Goal: Understand process/instructions: Learn how to perform a task or action

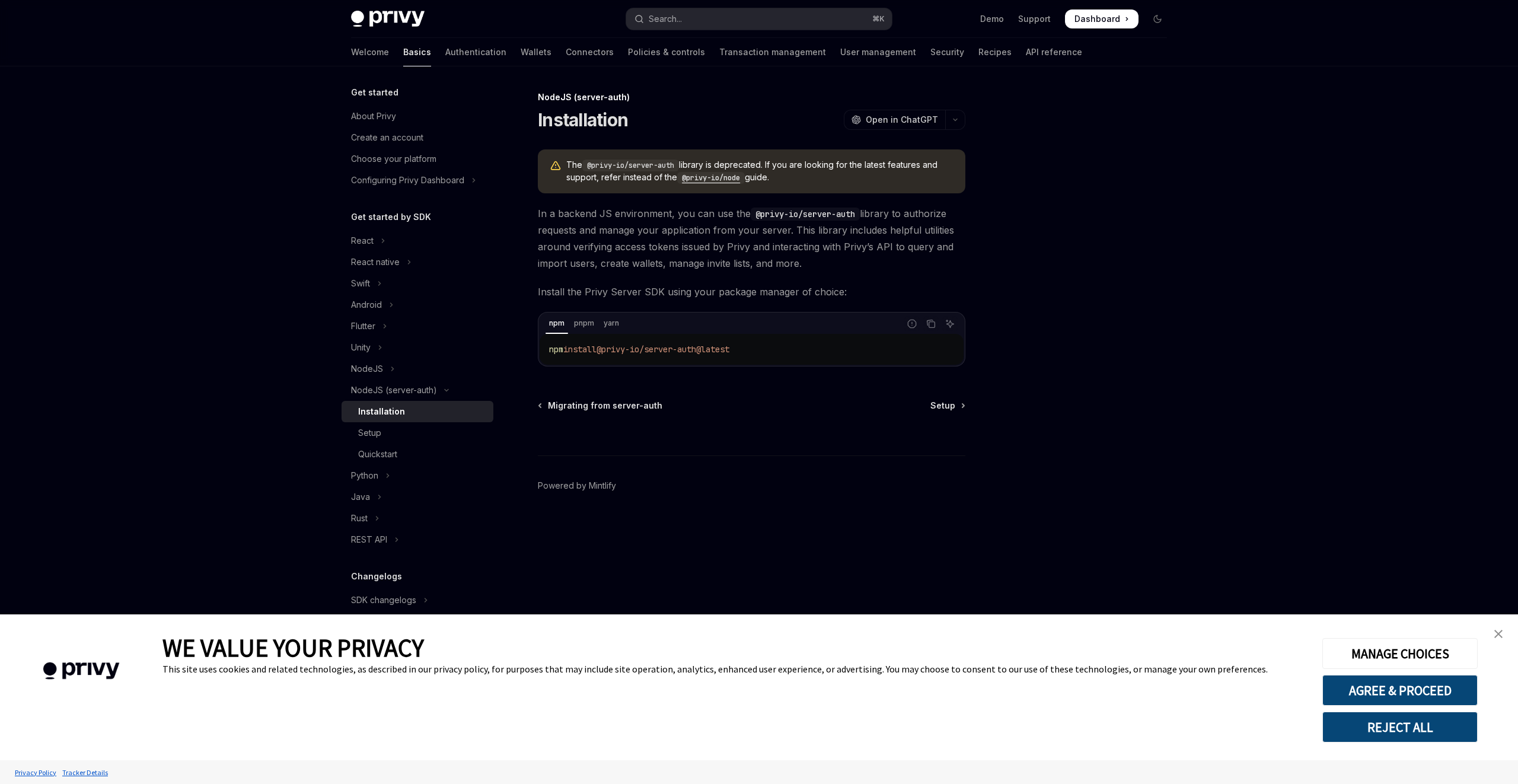
click at [717, 178] on code "@privy-io/node" at bounding box center [711, 178] width 67 height 12
type textarea "*"
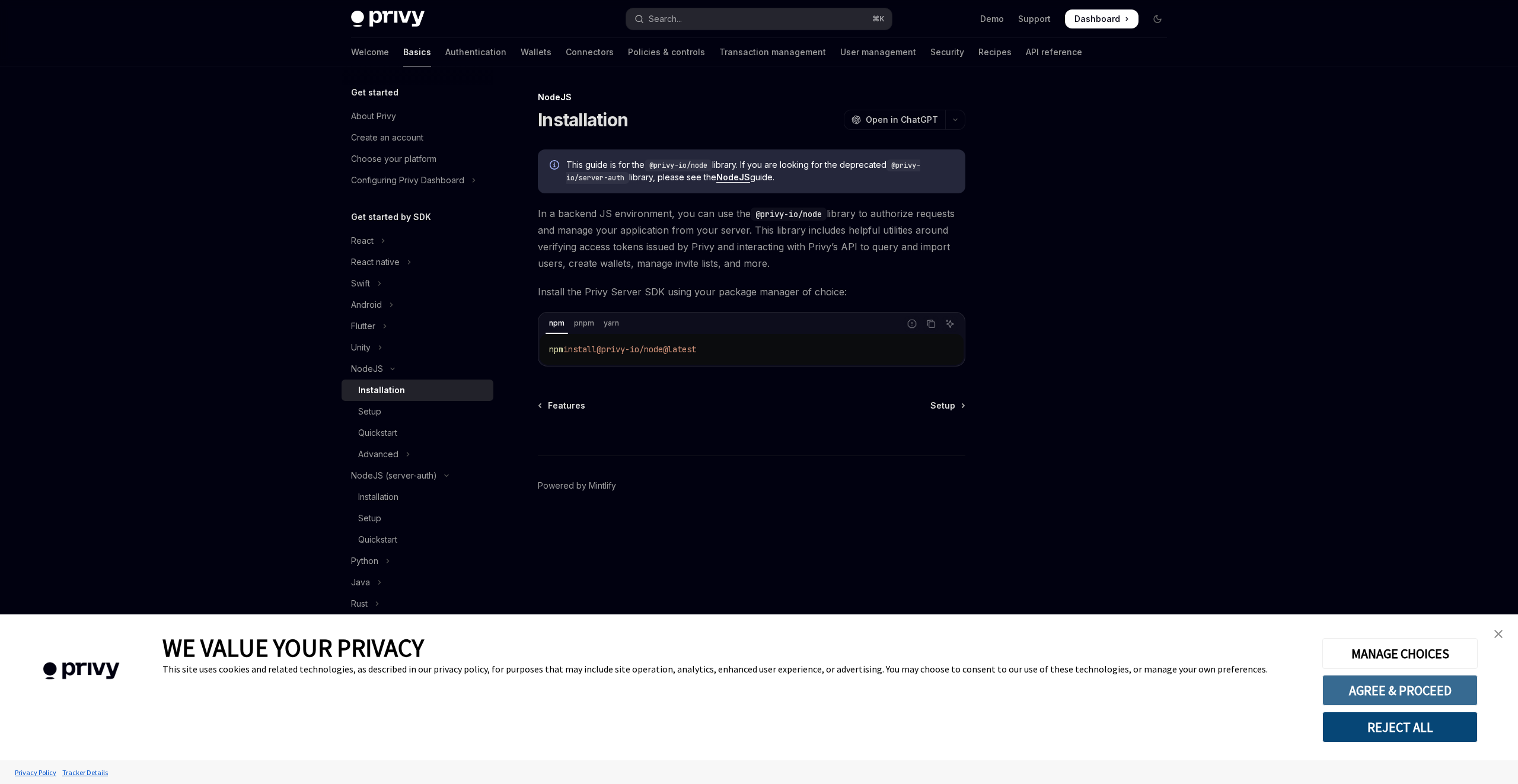
click at [1397, 686] on button "AGREE & PROCEED" at bounding box center [1400, 690] width 155 height 31
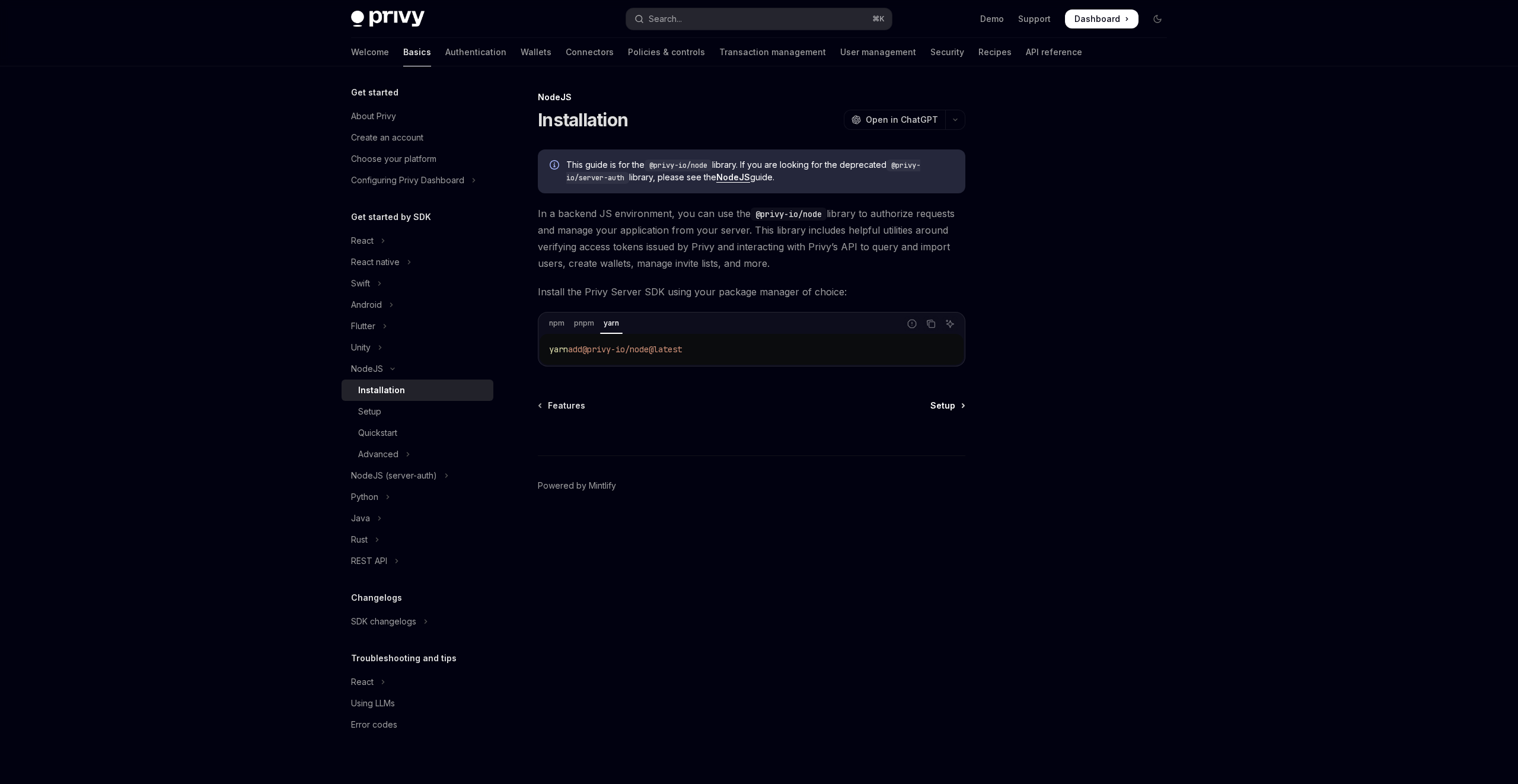
click at [938, 408] on span "Setup" at bounding box center [942, 405] width 25 height 12
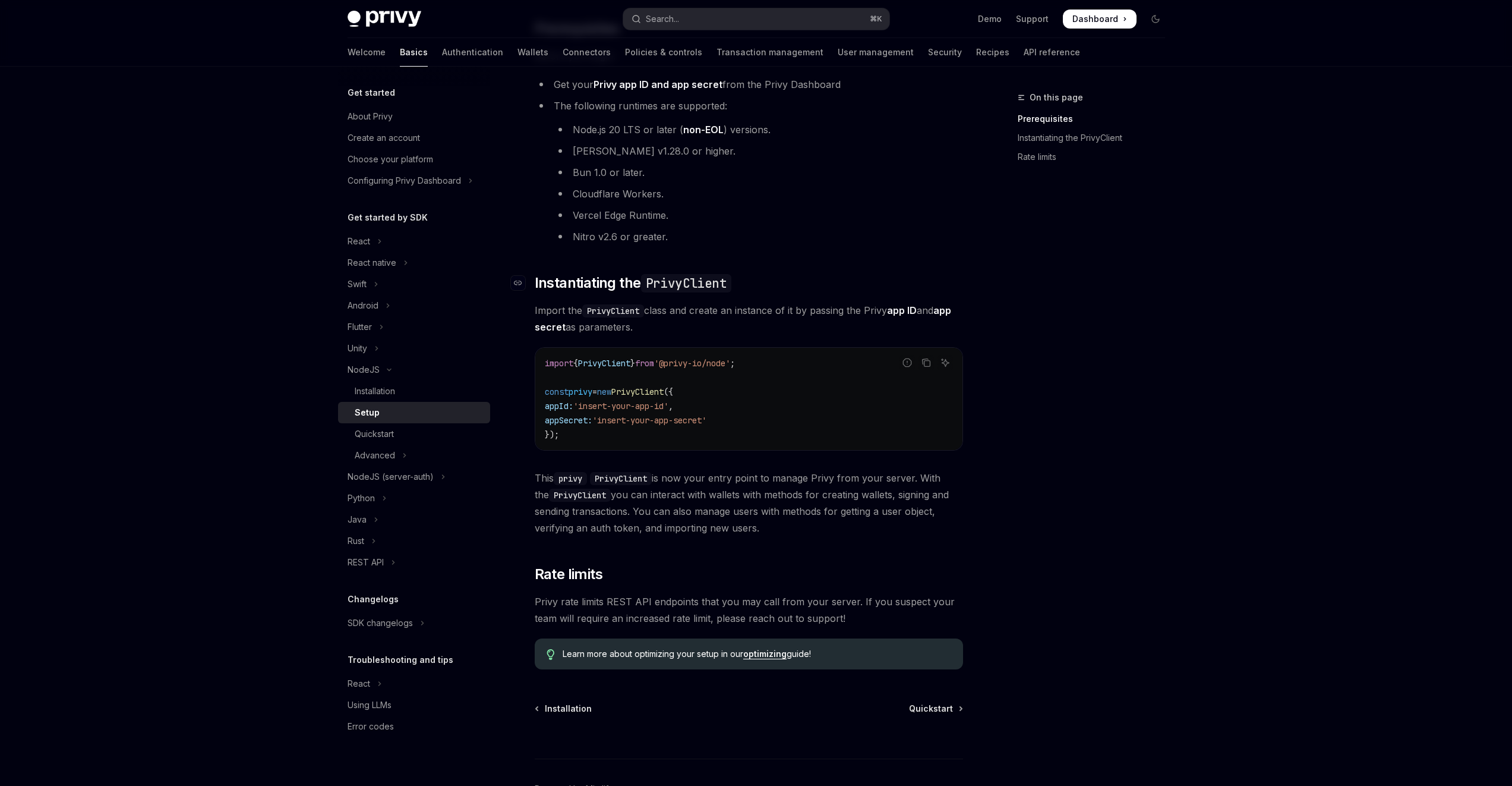
scroll to position [197, 0]
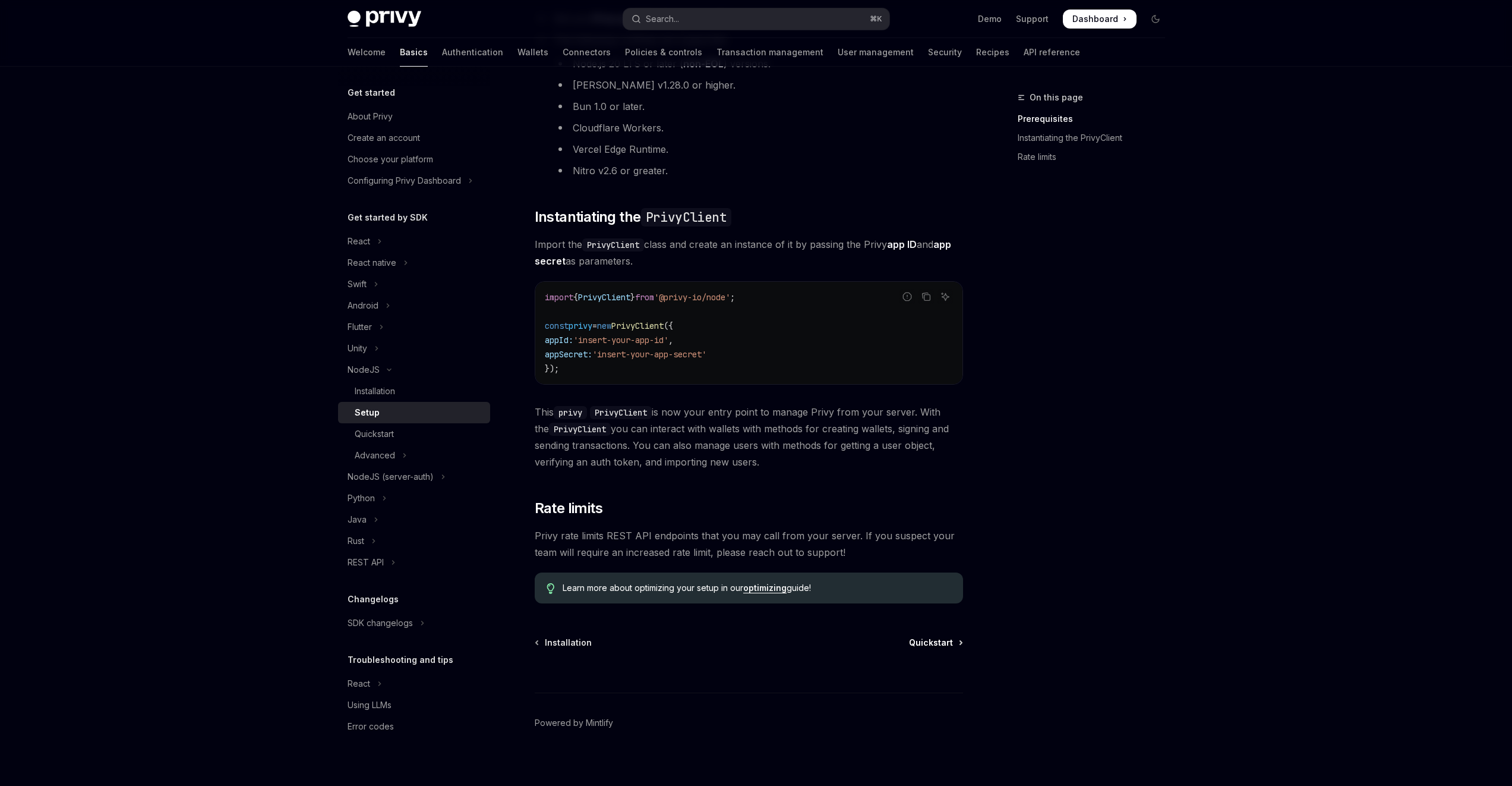
click at [931, 645] on span "Quickstart" at bounding box center [931, 642] width 44 height 12
type textarea "*"
